Goal: Task Accomplishment & Management: Use online tool/utility

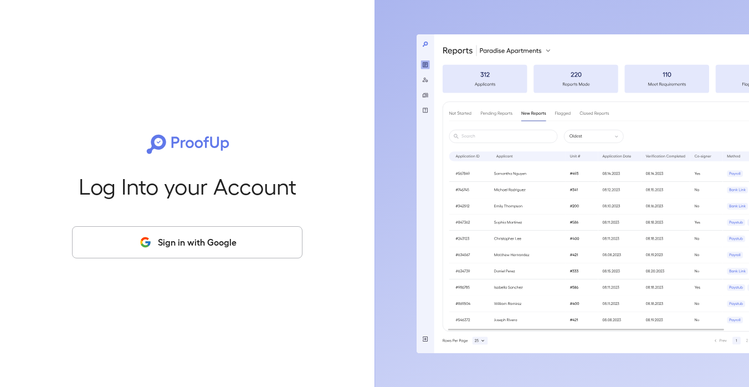
click at [191, 235] on button "Sign in with Google" at bounding box center [187, 242] width 230 height 32
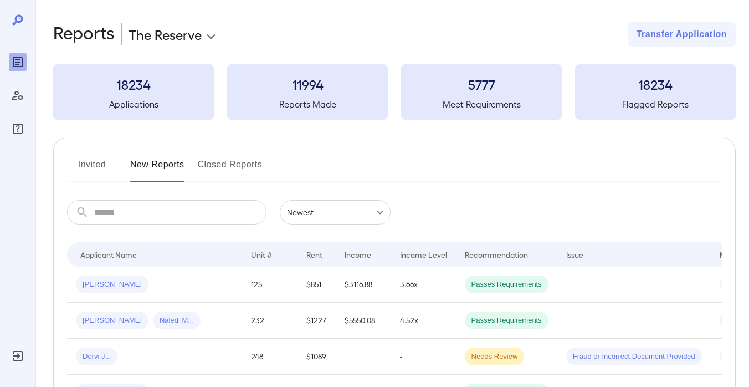
click at [91, 165] on button "Invited" at bounding box center [92, 169] width 50 height 27
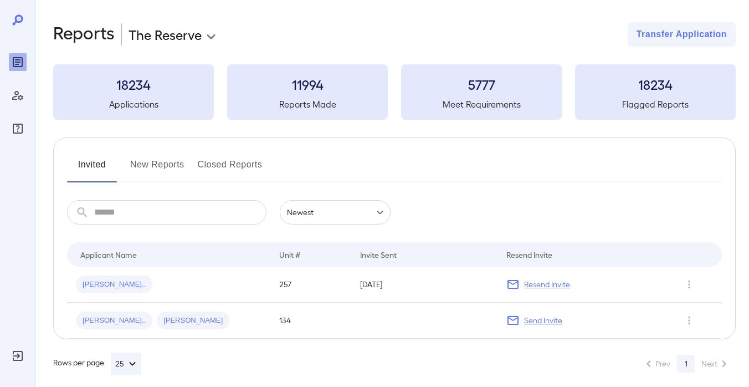
click at [209, 34] on body "**********" at bounding box center [374, 193] width 749 height 387
click at [259, 23] on div at bounding box center [374, 193] width 749 height 387
